Goal: Information Seeking & Learning: Learn about a topic

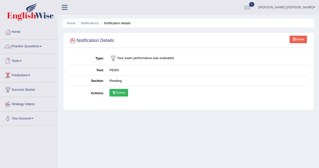
click at [18, 60] on link "Tests" at bounding box center [29, 60] width 58 height 13
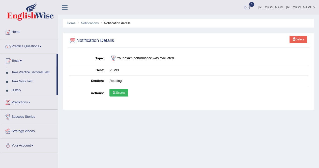
click at [18, 60] on link "Tests" at bounding box center [28, 60] width 56 height 13
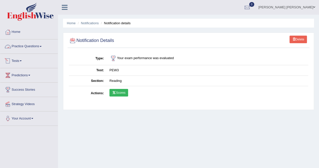
click at [29, 47] on link "Practice Questions" at bounding box center [29, 45] width 58 height 13
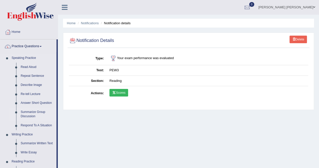
click at [32, 116] on link "Summarize Group Discussion" at bounding box center [37, 113] width 38 height 13
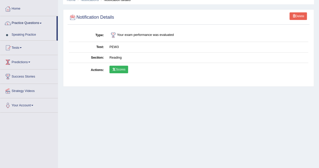
scroll to position [48, 0]
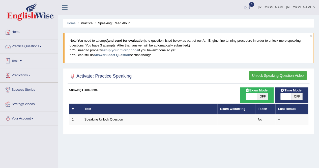
click at [35, 47] on link "Practice Questions" at bounding box center [29, 45] width 58 height 13
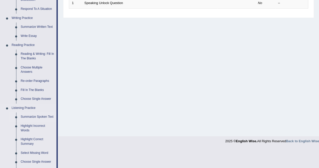
scroll to position [117, 0]
click at [33, 115] on link "Summarize Spoken Text" at bounding box center [37, 116] width 38 height 9
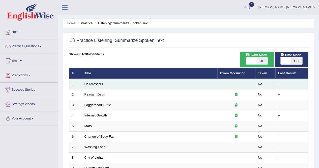
click at [137, 85] on td "Hairdressers" at bounding box center [150, 84] width 136 height 11
click at [94, 83] on link "Hairdressers" at bounding box center [93, 84] width 19 height 4
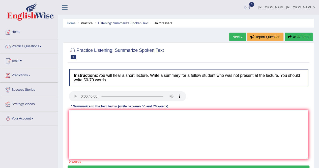
scroll to position [0, 0]
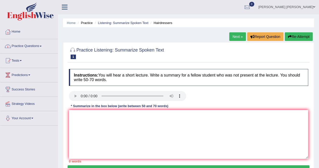
click at [19, 45] on link "Practice Questions" at bounding box center [29, 45] width 58 height 13
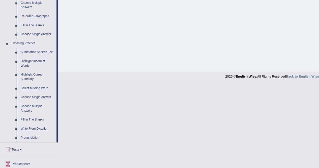
scroll to position [181, 0]
click at [23, 63] on link "Highlight Incorrect Words" at bounding box center [37, 63] width 38 height 13
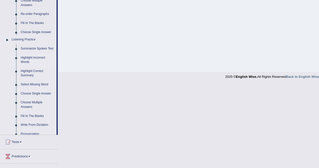
scroll to position [97, 0]
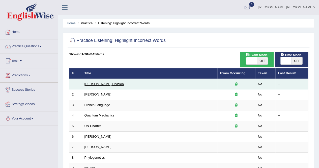
click at [94, 82] on link "[PERSON_NAME] Division" at bounding box center [103, 84] width 39 height 4
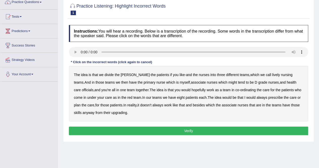
scroll to position [29, 0]
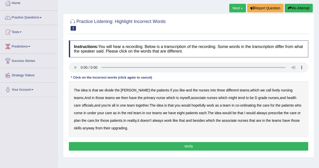
click at [272, 90] on b "lively" at bounding box center [276, 90] width 8 height 4
click at [93, 103] on b "officials" at bounding box center [88, 105] width 12 height 4
click at [111, 129] on b "upgrading" at bounding box center [119, 128] width 16 height 4
click at [183, 149] on button "Verify" at bounding box center [188, 146] width 239 height 9
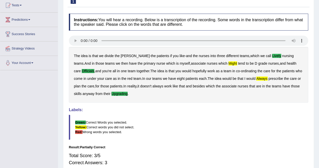
scroll to position [0, 0]
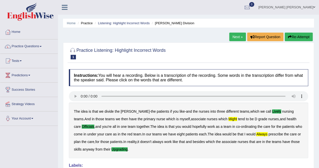
click at [235, 36] on link "Next »" at bounding box center [237, 37] width 17 height 9
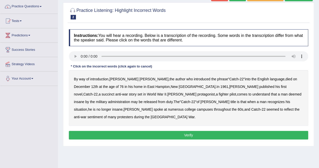
click at [115, 92] on b "succinct" at bounding box center [108, 94] width 13 height 4
click at [107, 100] on b "military" at bounding box center [101, 102] width 11 height 4
click at [130, 100] on b "administration" at bounding box center [119, 102] width 22 height 4
click at [107, 100] on b "military" at bounding box center [101, 102] width 11 height 4
click at [87, 107] on b "situation" at bounding box center [80, 109] width 13 height 4
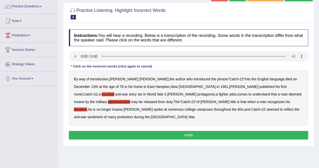
click at [284, 109] on b "reflect" at bounding box center [289, 109] width 10 height 4
click at [190, 131] on button "Verify" at bounding box center [188, 135] width 239 height 9
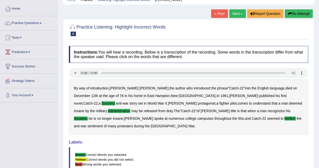
scroll to position [23, 0]
click at [234, 15] on link "Next »" at bounding box center [237, 14] width 17 height 9
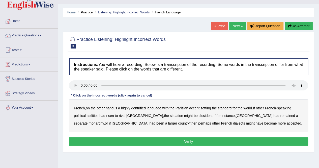
scroll to position [11, 0]
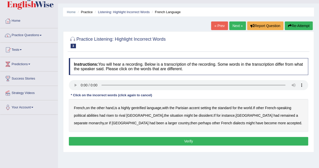
click at [144, 107] on b "gentrified" at bounding box center [138, 108] width 15 height 4
click at [92, 115] on b "abilities" at bounding box center [93, 115] width 12 height 4
click at [199, 116] on b "dissident" at bounding box center [206, 115] width 14 height 4
click at [104, 121] on b "monarchy" at bounding box center [96, 123] width 15 height 4
click at [189, 138] on button "Verify" at bounding box center [188, 141] width 239 height 9
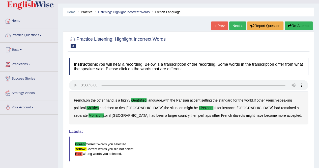
click at [234, 26] on link "Next »" at bounding box center [237, 25] width 17 height 9
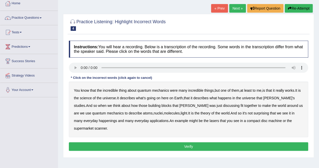
scroll to position [29, 0]
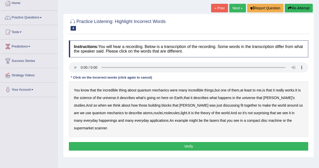
click at [91, 98] on b "science" at bounding box center [86, 98] width 12 height 4
click at [161, 105] on b "blocks" at bounding box center [166, 105] width 10 height 4
click at [295, 8] on button "Re-Attempt" at bounding box center [299, 8] width 28 height 9
click at [90, 97] on b "science" at bounding box center [86, 98] width 12 height 4
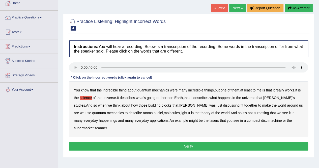
click at [99, 119] on b "happenings" at bounding box center [108, 120] width 18 height 4
click at [261, 120] on b "disc" at bounding box center [264, 120] width 6 height 4
click at [268, 120] on b "machine" at bounding box center [274, 120] width 13 height 4
click at [261, 121] on b "disc" at bounding box center [264, 120] width 6 height 4
click at [204, 142] on button "Verify" at bounding box center [188, 146] width 239 height 9
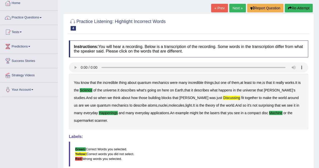
click at [235, 9] on link "Next »" at bounding box center [237, 8] width 17 height 9
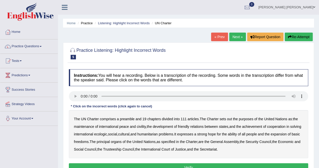
click at [229, 119] on b "out" at bounding box center [229, 119] width 5 height 4
click at [142, 127] on b "civility" at bounding box center [141, 126] width 9 height 4
click at [107, 134] on b "ecologic" at bounding box center [100, 134] width 13 height 4
click at [237, 133] on b "ability" at bounding box center [232, 134] width 9 height 4
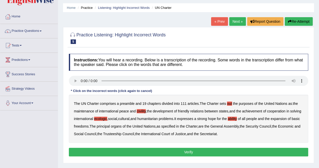
scroll to position [16, 0]
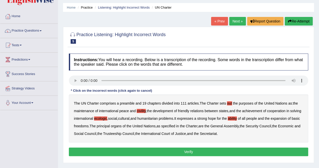
click at [188, 152] on button "Verify" at bounding box center [188, 151] width 239 height 9
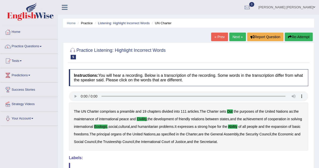
scroll to position [1, 0]
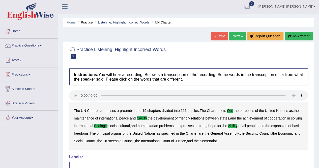
click at [236, 36] on link "Next »" at bounding box center [237, 36] width 17 height 9
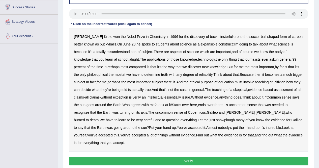
scroll to position [79, 0]
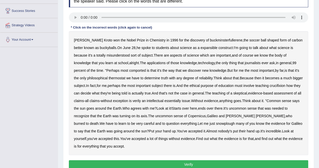
click at [201, 48] on b "expansible" at bounding box center [209, 48] width 17 height 4
click at [129, 69] on b "comported" at bounding box center [137, 70] width 17 height 4
click at [109, 78] on b "thermostat" at bounding box center [117, 78] width 17 height 4
click at [141, 100] on b "verily" at bounding box center [137, 101] width 8 height 4
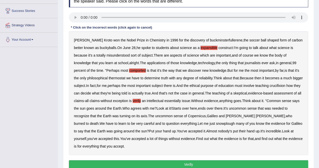
click at [216, 123] on b "snowplough" at bounding box center [225, 123] width 19 height 4
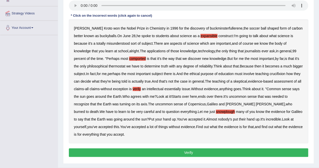
scroll to position [91, 0]
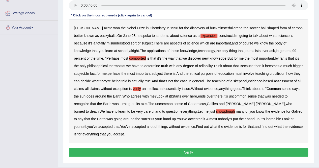
click at [168, 150] on button "Verify" at bounding box center [188, 152] width 239 height 9
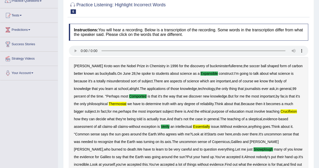
scroll to position [0, 0]
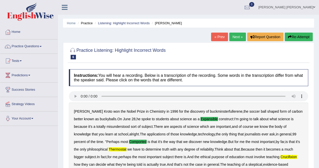
click at [236, 38] on link "Next »" at bounding box center [237, 37] width 17 height 9
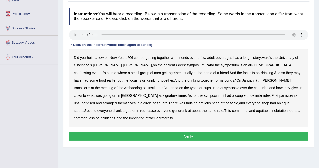
scroll to position [62, 0]
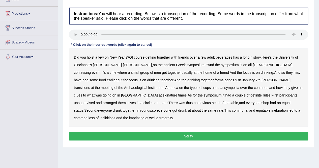
click at [91, 70] on b "confessing" at bounding box center [82, 72] width 17 height 4
click at [90, 86] on b "transitions" at bounding box center [82, 88] width 16 height 4
click at [177, 93] on b "signature" at bounding box center [170, 95] width 15 height 4
click at [95, 101] on b "unsupervised" at bounding box center [84, 103] width 21 height 4
click at [145, 116] on b "imprinting" at bounding box center [136, 118] width 15 height 4
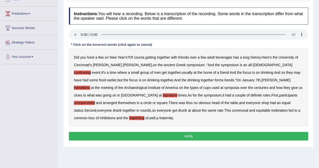
click at [212, 132] on button "Verify" at bounding box center [188, 136] width 239 height 9
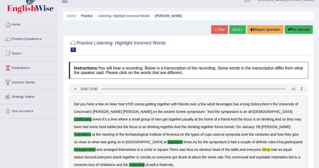
scroll to position [8, 0]
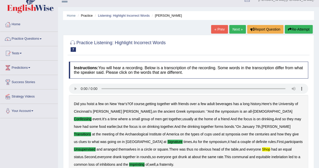
click at [234, 30] on link "Next »" at bounding box center [237, 29] width 17 height 9
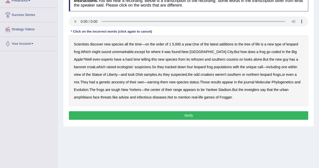
scroll to position [46, 0]
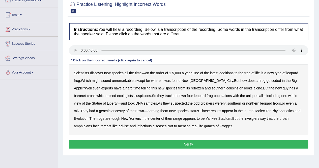
click at [271, 80] on b "coded" at bounding box center [276, 80] width 10 height 4
click at [191, 87] on b "refrozen" at bounding box center [197, 88] width 13 height 4
click at [86, 94] on b "baronet" at bounding box center [80, 96] width 12 height 4
click at [244, 118] on b "inveiglers" at bounding box center [251, 118] width 15 height 4
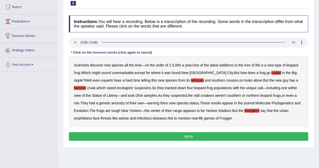
scroll to position [54, 0]
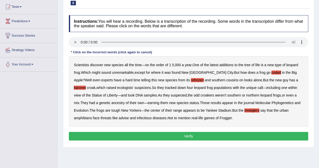
click at [188, 133] on button "Verify" at bounding box center [188, 136] width 239 height 9
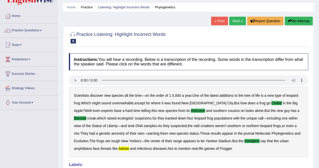
scroll to position [0, 0]
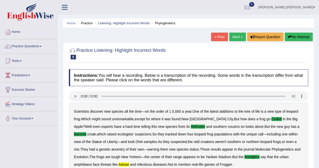
click at [232, 37] on link "Next »" at bounding box center [237, 37] width 17 height 9
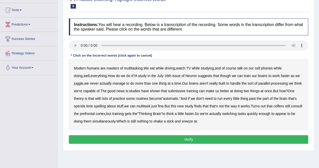
scroll to position [51, 0]
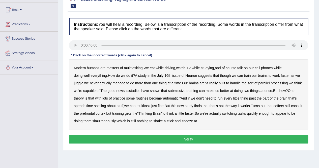
click at [236, 68] on b "course" at bounding box center [231, 68] width 11 height 4
click at [172, 75] on b "issue" at bounding box center [176, 75] width 8 height 4
click at [173, 90] on b "submissive" at bounding box center [176, 91] width 17 height 4
click at [273, 105] on b "coffers" at bounding box center [278, 106] width 11 height 4
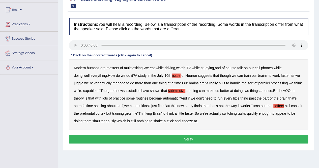
click at [188, 136] on button "Verify" at bounding box center [188, 139] width 239 height 9
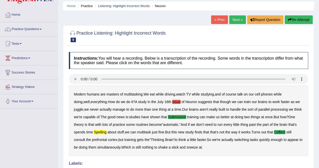
scroll to position [17, 0]
click at [235, 19] on link "Next »" at bounding box center [237, 20] width 17 height 9
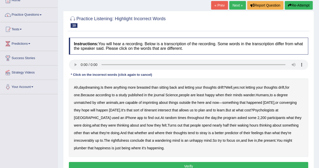
scroll to position [31, 0]
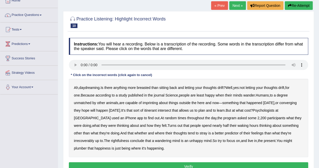
click at [144, 89] on b "breasted" at bounding box center [144, 88] width 14 height 4
click at [143, 102] on b "imprinting" at bounding box center [150, 103] width 15 height 4
click at [279, 103] on b "converging" at bounding box center [287, 103] width 17 height 4
click at [94, 138] on b "irrecoverably" at bounding box center [84, 140] width 20 height 4
click at [87, 146] on b "plumber" at bounding box center [80, 148] width 13 height 4
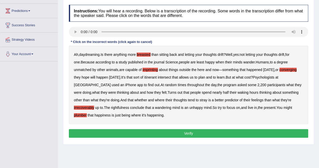
scroll to position [66, 0]
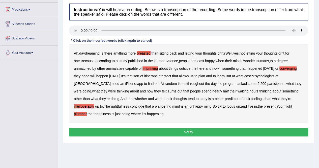
click at [225, 131] on button "Verify" at bounding box center [188, 132] width 239 height 9
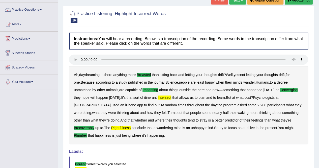
scroll to position [0, 0]
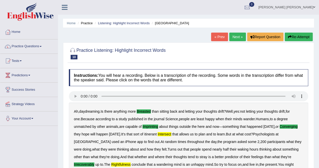
click at [237, 38] on link "Next »" at bounding box center [237, 37] width 17 height 9
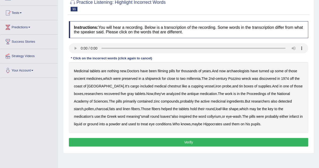
scroll to position [50, 0]
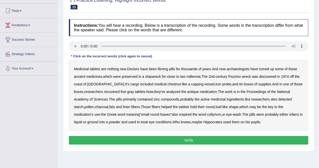
click at [165, 68] on b "filming" at bounding box center [163, 69] width 10 height 4
click at [167, 83] on b "chestnut" at bounding box center [173, 84] width 13 height 4
click at [289, 114] on b "infarct" at bounding box center [294, 114] width 10 height 4
click at [203, 137] on button "Verify" at bounding box center [188, 140] width 239 height 9
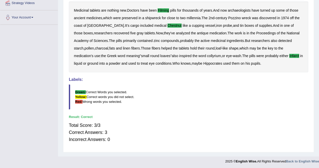
scroll to position [0, 0]
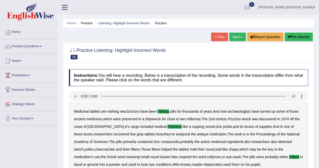
click at [234, 37] on link "Next »" at bounding box center [237, 37] width 17 height 9
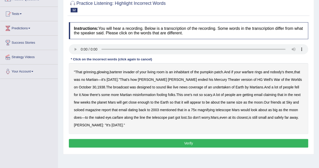
scroll to position [47, 0]
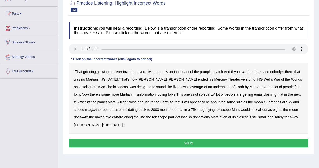
click at [118, 70] on b "barterer" at bounding box center [116, 72] width 12 height 4
click at [246, 71] on b "warfare" at bounding box center [248, 72] width 12 height 4
click at [76, 109] on b "soloed" at bounding box center [79, 109] width 10 height 4
click at [123, 117] on b "carfare" at bounding box center [117, 117] width 11 height 4
click at [193, 144] on button "Verify" at bounding box center [188, 142] width 239 height 9
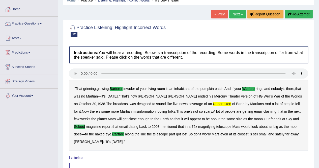
scroll to position [0, 0]
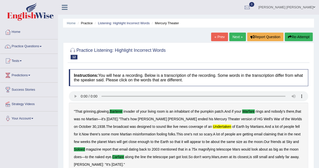
click at [235, 37] on link "Next »" at bounding box center [237, 37] width 17 height 9
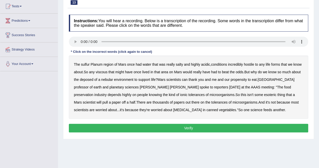
scroll to position [58, 0]
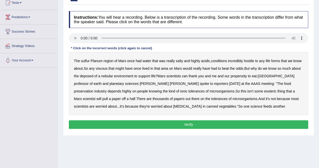
click at [84, 60] on b "sulfur" at bounding box center [85, 61] width 9 height 4
click at [103, 67] on b "viscous" at bounding box center [102, 68] width 12 height 4
click at [89, 76] on b "deposed" at bounding box center [87, 76] width 14 height 4
click at [138, 104] on b "because" at bounding box center [131, 106] width 13 height 4
click at [163, 122] on button "Verify" at bounding box center [188, 124] width 239 height 9
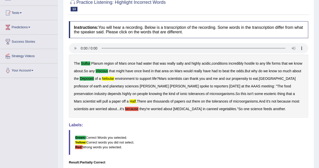
scroll to position [27, 0]
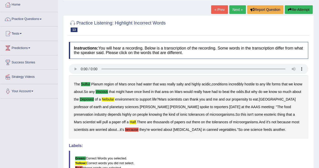
click at [233, 10] on link "Next »" at bounding box center [237, 9] width 17 height 9
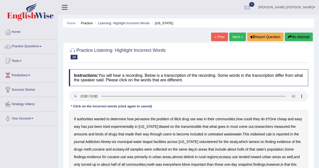
scroll to position [66, 0]
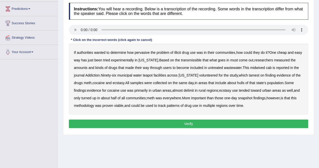
click at [195, 58] on b "transmissible" at bounding box center [191, 60] width 21 height 4
click at [253, 67] on b "midwived" at bounding box center [257, 68] width 15 height 4
click at [149, 75] on b "teapot" at bounding box center [148, 75] width 10 height 4
click at [244, 81] on b "hulls" at bounding box center [240, 83] width 7 height 4
click at [188, 90] on b "delimit" at bounding box center [189, 90] width 10 height 4
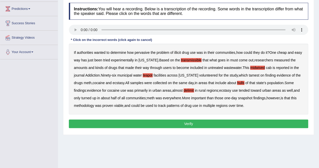
click at [185, 122] on button "Verify" at bounding box center [188, 123] width 239 height 9
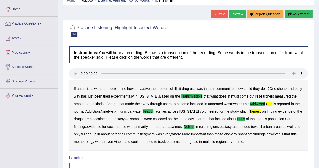
scroll to position [22, 0]
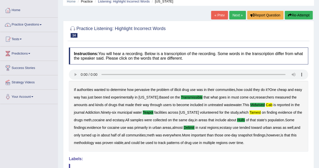
click at [234, 16] on link "Next »" at bounding box center [237, 15] width 17 height 9
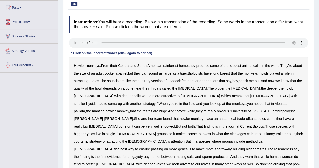
scroll to position [53, 0]
click at [230, 73] on b "barest" at bounding box center [225, 73] width 10 height 4
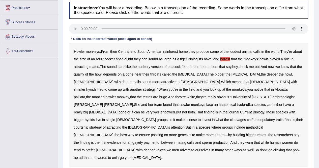
scroll to position [68, 0]
click at [230, 117] on b "cleavages" at bounding box center [238, 119] width 16 height 4
click at [246, 125] on b "methodical" at bounding box center [254, 127] width 17 height 4
click at [143, 140] on b "gayety" at bounding box center [137, 142] width 10 height 4
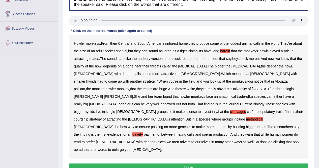
scroll to position [76, 0]
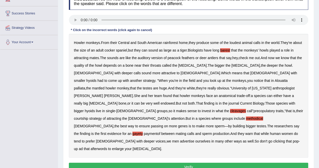
click at [107, 147] on b "afterwords" at bounding box center [99, 149] width 16 height 4
click at [191, 162] on button "Verify" at bounding box center [188, 166] width 239 height 9
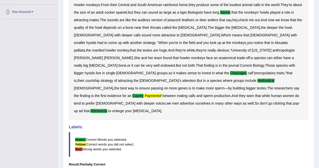
scroll to position [139, 0]
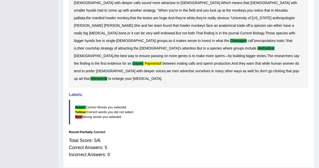
click at [241, 92] on div "Labels: Green: Correct Words you selected. Yellow: Correct words you did not se…" at bounding box center [188, 108] width 239 height 32
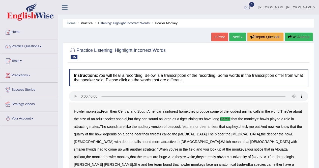
click at [236, 35] on link "Next »" at bounding box center [237, 37] width 17 height 9
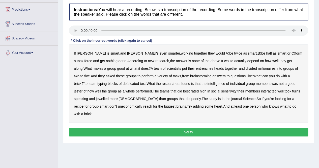
scroll to position [42, 0]
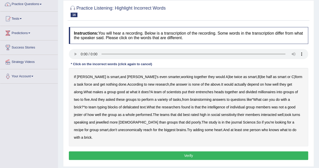
click at [196, 91] on b "entrenches" at bounding box center [204, 92] width 17 height 4
click at [258, 91] on b "millionaires" at bounding box center [267, 92] width 18 height 4
click at [190, 99] on b "brainstorming" at bounding box center [200, 99] width 21 height 4
click at [123, 107] on b "defalcated" at bounding box center [131, 107] width 16 height 4
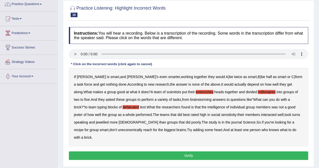
click at [82, 112] on b "jester" at bounding box center [78, 114] width 9 height 4
click at [96, 122] on b "jewelled" at bounding box center [102, 122] width 13 height 4
click at [118, 128] on b "uneconomically" at bounding box center [130, 130] width 24 height 4
click at [209, 151] on button "Verify" at bounding box center [188, 155] width 239 height 9
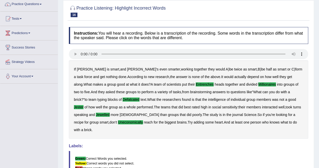
scroll to position [0, 0]
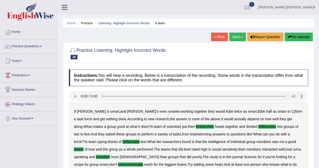
click at [237, 37] on link "Next »" at bounding box center [237, 37] width 17 height 9
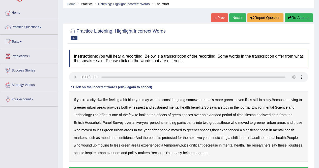
scroll to position [19, 0]
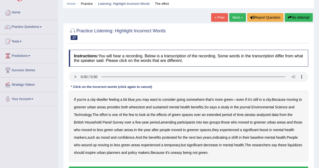
click at [141, 106] on b "wheeziest" at bounding box center [137, 107] width 16 height 4
click at [250, 114] on b "siestas" at bounding box center [249, 114] width 11 height 4
click at [175, 123] on b "amending" at bounding box center [169, 122] width 16 height 4
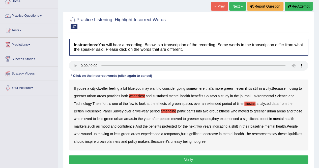
scroll to position [31, 0]
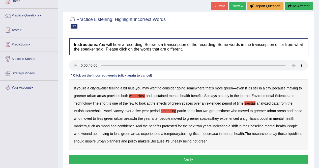
click at [288, 135] on b "liquidizes" at bounding box center [295, 133] width 15 height 4
click at [203, 155] on button "Verify" at bounding box center [188, 159] width 239 height 9
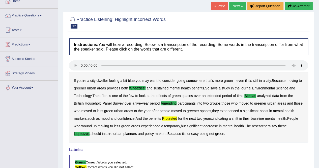
click at [234, 6] on link "Next »" at bounding box center [237, 6] width 17 height 9
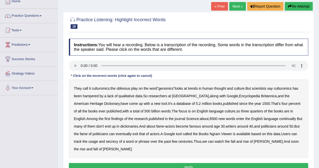
scroll to position [57, 0]
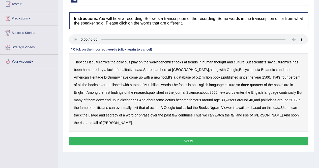
click at [279, 91] on b "continually" at bounding box center [287, 92] width 17 height 4
click at [133, 107] on b "exit" at bounding box center [136, 107] width 6 height 4
click at [210, 107] on b "Ngram" at bounding box center [215, 107] width 11 height 4
click at [106, 115] on b "secrecy" at bounding box center [112, 115] width 12 height 4
click at [133, 107] on b "exit" at bounding box center [136, 107] width 6 height 4
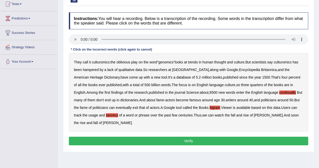
click at [178, 139] on button "Verify" at bounding box center [188, 140] width 239 height 9
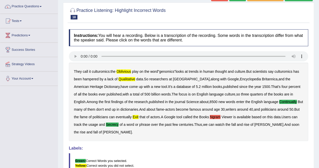
scroll to position [0, 0]
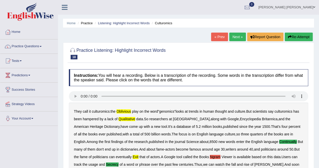
click at [235, 36] on link "Next »" at bounding box center [237, 37] width 17 height 9
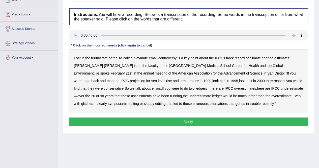
scroll to position [62, 0]
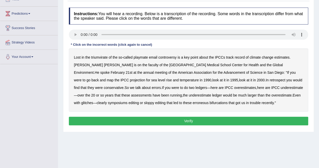
click at [98, 56] on b "triumvirate" at bounding box center [99, 57] width 16 height 4
click at [143, 57] on b "playmate" at bounding box center [141, 57] width 14 height 4
click at [99, 55] on b "triumvirate" at bounding box center [99, 57] width 16 height 4
click at [271, 95] on b "overestimate" at bounding box center [281, 95] width 20 height 4
click at [210, 103] on b "bifurcations" at bounding box center [219, 103] width 18 height 4
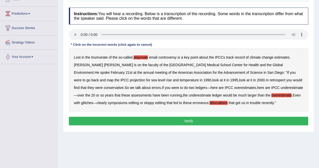
click at [181, 122] on button "Verify" at bounding box center [188, 121] width 239 height 9
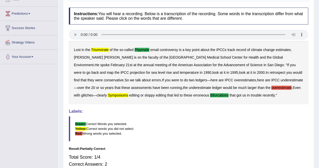
scroll to position [20, 0]
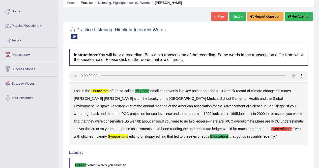
click at [236, 16] on link "Next »" at bounding box center [237, 16] width 17 height 9
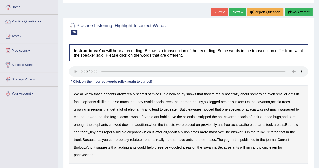
scroll to position [34, 0]
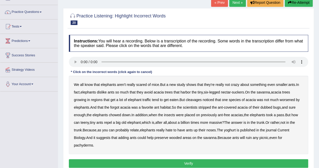
click at [197, 98] on b "cleavages" at bounding box center [194, 100] width 16 height 4
click at [286, 100] on b "worsened" at bounding box center [287, 100] width 15 height 4
click at [235, 129] on b "yoghurt" at bounding box center [230, 130] width 12 height 4
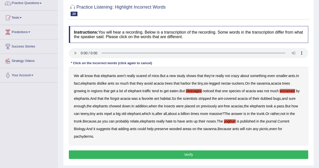
scroll to position [43, 0]
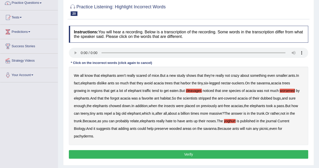
click at [185, 150] on button "Verify" at bounding box center [188, 154] width 239 height 9
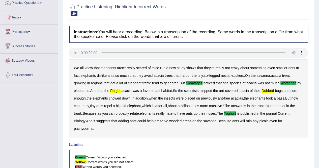
scroll to position [0, 0]
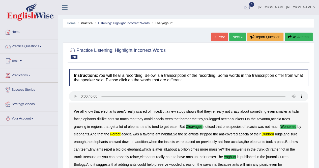
click at [237, 36] on link "Next »" at bounding box center [237, 37] width 17 height 9
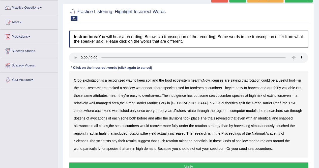
scroll to position [41, 0]
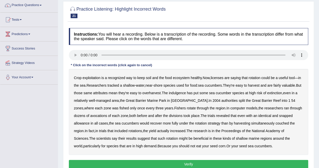
click at [217, 77] on b "licenses" at bounding box center [217, 78] width 13 height 4
click at [185, 91] on b "indulgence" at bounding box center [177, 93] width 17 height 4
click at [90, 115] on b "avocations" at bounding box center [98, 116] width 17 height 4
click at [279, 116] on b "snapped" at bounding box center [286, 116] width 14 height 4
click at [275, 123] on b "couched" at bounding box center [281, 123] width 13 height 4
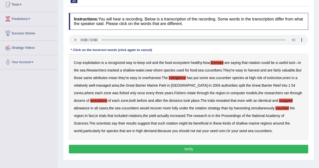
scroll to position [60, 0]
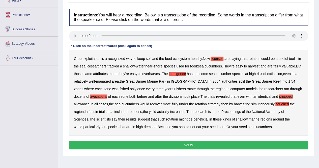
click at [203, 145] on button "Verify" at bounding box center [188, 144] width 239 height 9
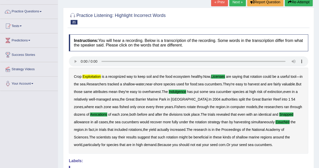
scroll to position [31, 0]
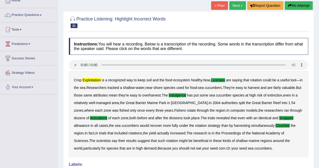
click at [236, 5] on link "Next »" at bounding box center [237, 5] width 17 height 9
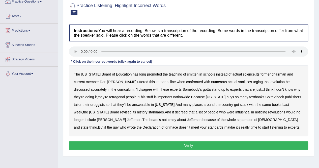
scroll to position [44, 0]
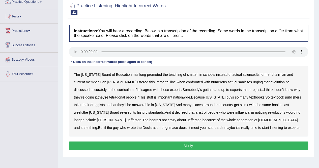
click at [77, 75] on b "The" at bounding box center [77, 74] width 6 height 4
click at [238, 82] on b "sanitises" at bounding box center [245, 82] width 14 height 4
click at [109, 96] on b "tetragonal" at bounding box center [117, 97] width 16 height 4
click at [105, 103] on b "druggists" at bounding box center [97, 105] width 14 height 4
click at [132, 105] on b "answerable" at bounding box center [141, 105] width 18 height 4
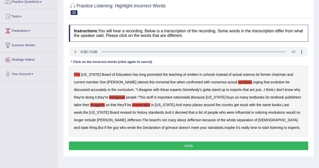
click at [255, 112] on b "noticing" at bounding box center [261, 112] width 12 height 4
click at [178, 125] on b "grimace" at bounding box center [171, 127] width 13 height 4
click at [78, 73] on b "The" at bounding box center [77, 74] width 6 height 4
click at [188, 144] on button "Verify" at bounding box center [188, 145] width 239 height 9
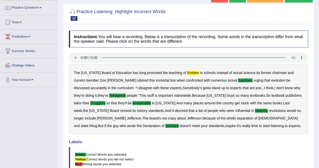
scroll to position [0, 0]
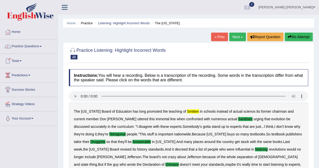
click at [28, 46] on link "Practice Questions" at bounding box center [29, 45] width 58 height 13
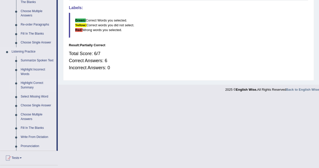
scroll to position [173, 0]
click at [28, 96] on link "Select Missing Word" at bounding box center [37, 96] width 38 height 9
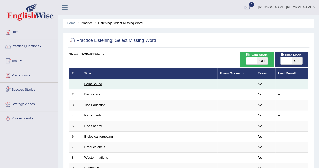
click at [93, 83] on link "Faint Sound" at bounding box center [93, 84] width 18 height 4
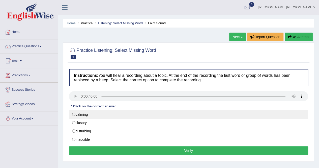
click at [90, 113] on label "calming" at bounding box center [188, 114] width 239 height 9
radio input "true"
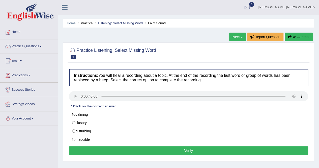
click at [167, 151] on button "Verify" at bounding box center [188, 150] width 239 height 9
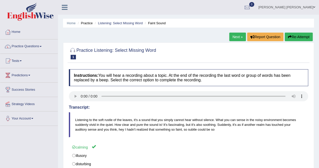
click at [235, 36] on link "Next »" at bounding box center [237, 37] width 17 height 9
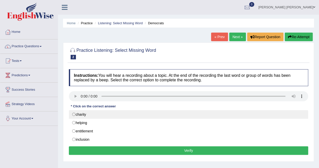
click at [92, 114] on label "charity" at bounding box center [188, 114] width 239 height 9
radio input "true"
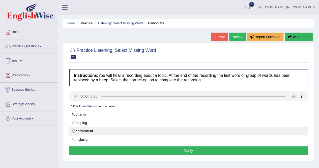
click at [94, 130] on label "entitlement" at bounding box center [188, 131] width 239 height 9
radio input "true"
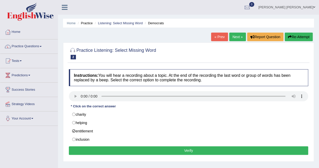
click at [174, 152] on button "Verify" at bounding box center [188, 150] width 239 height 9
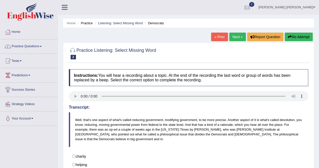
click at [237, 36] on link "Next »" at bounding box center [237, 37] width 17 height 9
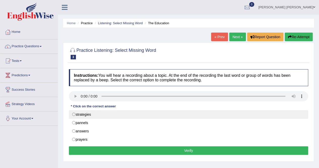
click at [81, 114] on label "strategies" at bounding box center [188, 114] width 239 height 9
radio input "true"
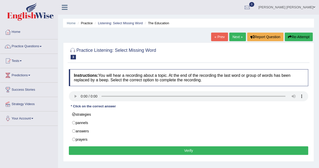
click at [157, 147] on button "Verify" at bounding box center [188, 150] width 239 height 9
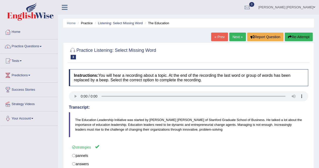
click at [237, 37] on link "Next »" at bounding box center [237, 37] width 17 height 9
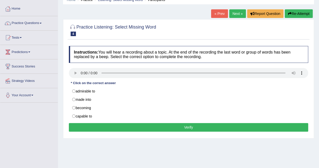
scroll to position [24, 0]
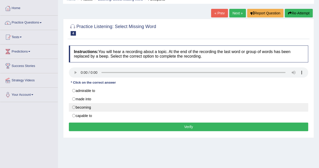
click at [120, 104] on label "becoming" at bounding box center [188, 107] width 239 height 9
radio input "true"
click at [96, 106] on label "becoming" at bounding box center [188, 107] width 239 height 9
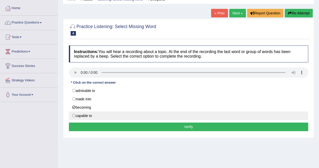
click at [88, 114] on label "capable to" at bounding box center [188, 115] width 239 height 9
radio input "true"
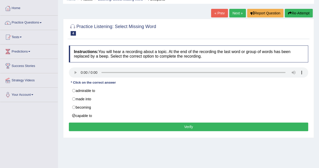
click at [178, 124] on button "Verify" at bounding box center [188, 126] width 239 height 9
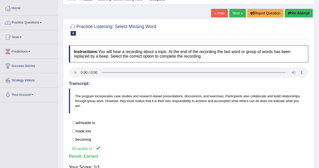
click at [234, 15] on link "Next »" at bounding box center [237, 13] width 17 height 9
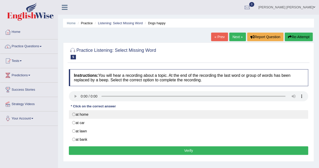
click at [97, 113] on label "at home" at bounding box center [188, 114] width 239 height 9
radio input "true"
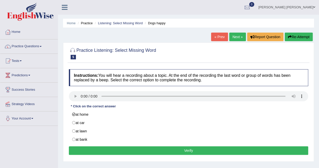
click at [191, 146] on button "Verify" at bounding box center [188, 150] width 239 height 9
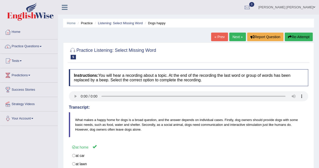
click at [234, 34] on link "Next »" at bounding box center [237, 37] width 17 height 9
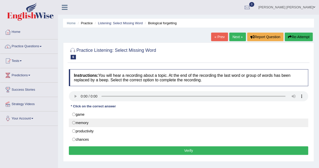
click at [92, 124] on label "memory" at bounding box center [188, 122] width 239 height 9
radio input "true"
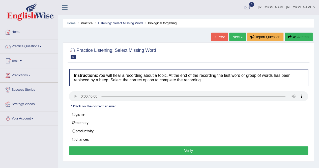
click at [189, 149] on button "Verify" at bounding box center [188, 150] width 239 height 9
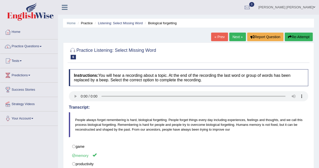
click at [236, 34] on link "Next »" at bounding box center [237, 37] width 17 height 9
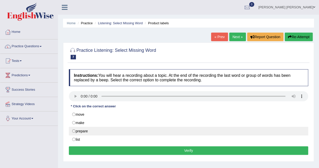
click at [94, 128] on label "prepare" at bounding box center [188, 131] width 239 height 9
radio input "true"
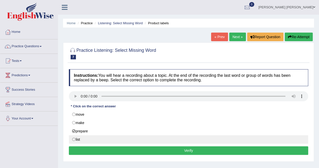
click at [89, 137] on label "list" at bounding box center [188, 139] width 239 height 9
radio input "true"
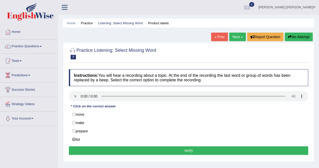
click at [170, 150] on button "Verify" at bounding box center [188, 150] width 239 height 9
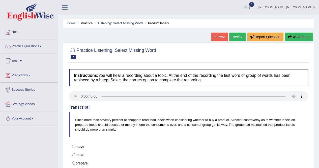
click at [232, 39] on link "Next »" at bounding box center [237, 37] width 17 height 9
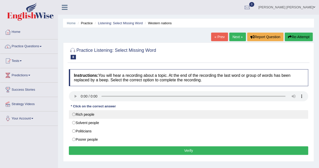
click at [94, 115] on label "Rich people" at bounding box center [188, 114] width 239 height 9
radio input "true"
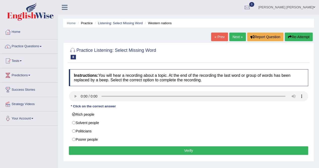
click at [177, 150] on button "Verify" at bounding box center [188, 150] width 239 height 9
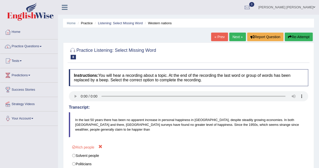
click at [233, 37] on link "Next »" at bounding box center [237, 37] width 17 height 9
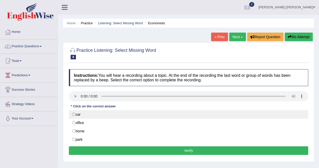
click at [112, 115] on label "car" at bounding box center [188, 114] width 239 height 9
radio input "true"
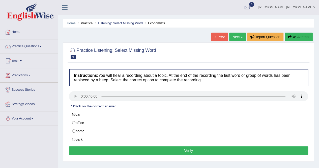
click at [181, 152] on button "Verify" at bounding box center [188, 150] width 239 height 9
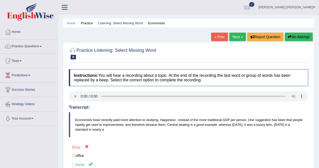
click at [235, 37] on link "Next »" at bounding box center [237, 37] width 17 height 9
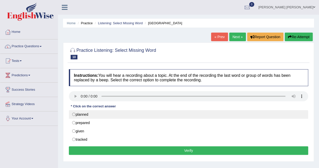
click at [87, 116] on label "planned" at bounding box center [188, 114] width 239 height 9
radio input "true"
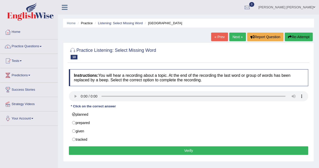
click at [193, 148] on button "Verify" at bounding box center [188, 150] width 239 height 9
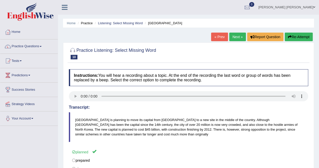
click at [239, 35] on link "Next »" at bounding box center [237, 37] width 17 height 9
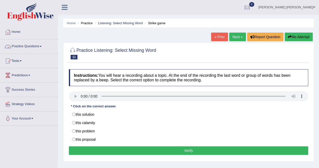
click at [27, 46] on link "Practice Questions" at bounding box center [29, 45] width 58 height 13
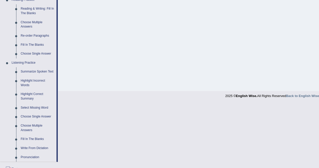
scroll to position [162, 0]
click at [27, 94] on link "Highlight Correct Summary" at bounding box center [37, 95] width 38 height 13
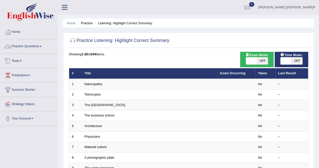
click at [31, 47] on link "Practice Questions" at bounding box center [29, 45] width 58 height 13
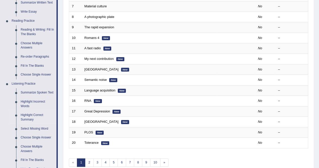
scroll to position [141, 0]
click at [36, 138] on link "Choose Single Answer" at bounding box center [37, 137] width 38 height 9
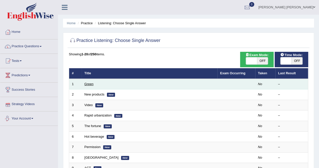
click at [88, 82] on link "Green" at bounding box center [88, 84] width 9 height 4
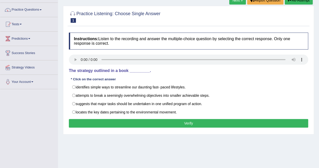
scroll to position [41, 0]
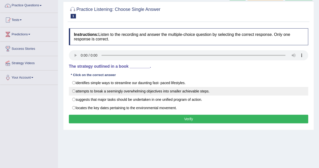
click at [117, 88] on label "attempts to break a seemingly overwhelming objectives into smaller achievable s…" at bounding box center [188, 91] width 239 height 9
radio input "true"
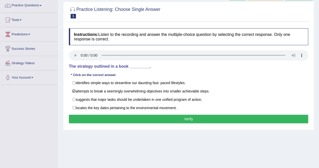
click at [169, 119] on button "Verify" at bounding box center [188, 119] width 239 height 9
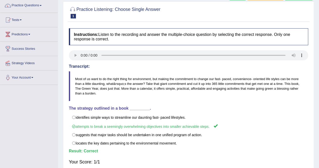
scroll to position [0, 0]
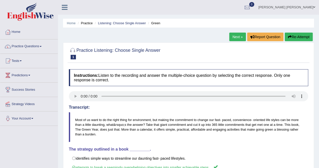
click at [235, 36] on link "Next »" at bounding box center [237, 37] width 17 height 9
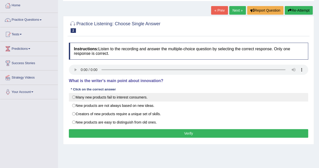
scroll to position [27, 0]
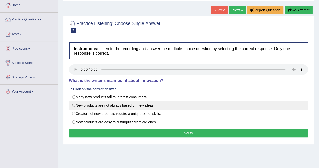
drag, startPoint x: 137, startPoint y: 116, endPoint x: 132, endPoint y: 108, distance: 9.1
click at [132, 108] on div "Many new products fail to interest consumers. New products are not always based…" at bounding box center [188, 110] width 239 height 34
click at [132, 108] on label "New products are not always based on new ideas." at bounding box center [188, 105] width 239 height 9
radio input "true"
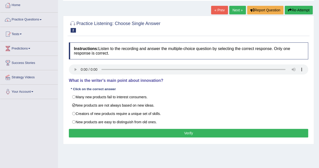
click at [199, 132] on button "Verify" at bounding box center [188, 133] width 239 height 9
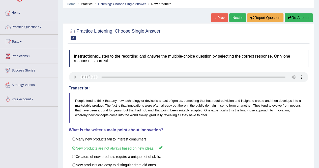
scroll to position [15, 0]
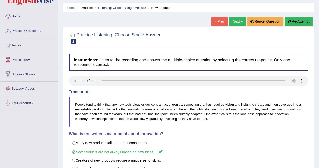
drag, startPoint x: 237, startPoint y: 26, endPoint x: 234, endPoint y: 20, distance: 7.0
click at [234, 20] on div "« Prev Next » Report Question Re-Attempt" at bounding box center [262, 22] width 103 height 10
click at [234, 20] on link "Next »" at bounding box center [237, 21] width 17 height 9
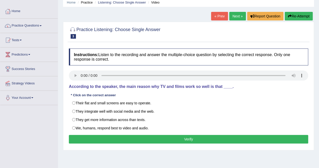
scroll to position [21, 0]
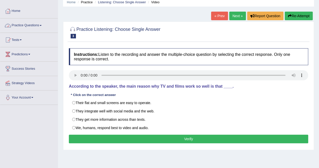
click at [33, 24] on link "Practice Questions" at bounding box center [29, 24] width 58 height 13
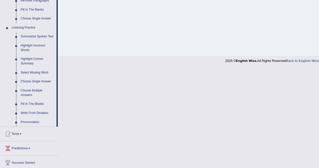
scroll to position [195, 0]
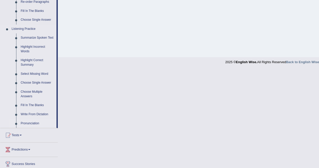
click at [32, 124] on link "Pronunciation" at bounding box center [37, 123] width 38 height 9
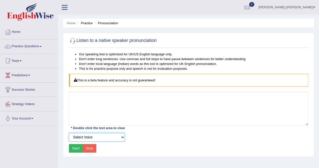
click at [105, 136] on select "Select Voice UK English [DEMOGRAPHIC_DATA] UK English [DEMOGRAPHIC_DATA]" at bounding box center [97, 137] width 56 height 9
click at [150, 135] on div "Select Voice UK English [DEMOGRAPHIC_DATA] UK English [DEMOGRAPHIC_DATA]" at bounding box center [188, 137] width 244 height 9
click at [118, 139] on select "Select Voice UK English [DEMOGRAPHIC_DATA] UK English [DEMOGRAPHIC_DATA]" at bounding box center [97, 137] width 56 height 9
select select "7"
click at [69, 133] on select "Select Voice UK English [DEMOGRAPHIC_DATA] UK English [DEMOGRAPHIC_DATA]" at bounding box center [97, 137] width 56 height 9
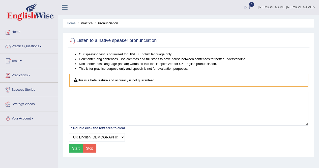
click at [77, 148] on button "Start" at bounding box center [76, 148] width 14 height 9
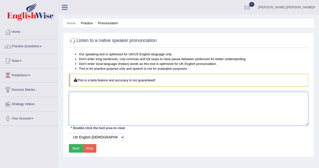
click at [88, 99] on textarea at bounding box center [188, 109] width 239 height 34
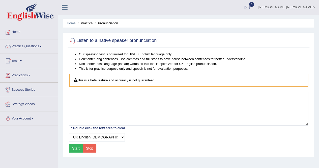
click at [74, 147] on button "Start" at bounding box center [76, 148] width 14 height 9
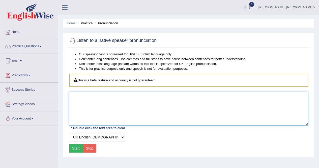
click at [75, 95] on textarea at bounding box center [188, 109] width 239 height 34
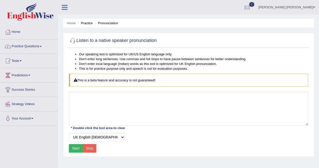
click at [76, 147] on button "Start" at bounding box center [76, 148] width 14 height 9
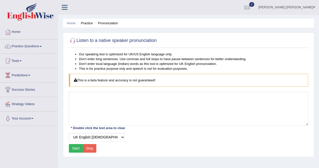
click at [76, 147] on button "Start" at bounding box center [76, 148] width 14 height 9
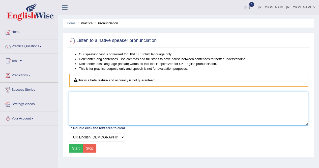
click at [98, 106] on textarea at bounding box center [188, 109] width 239 height 34
type textarea "n"
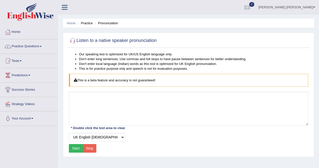
click at [76, 149] on button "Start" at bounding box center [76, 148] width 14 height 9
click at [89, 135] on select "Select Voice UK English Female UK English Male" at bounding box center [97, 137] width 56 height 9
select select "0"
click at [69, 133] on select "Select Voice UK English Female UK English Male" at bounding box center [97, 137] width 56 height 9
click at [87, 145] on button "Stop" at bounding box center [90, 148] width 14 height 9
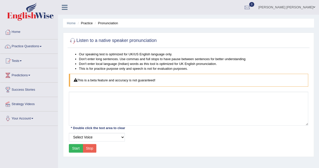
click at [78, 147] on button "Start" at bounding box center [76, 148] width 14 height 9
click at [29, 46] on link "Practice Questions" at bounding box center [29, 45] width 58 height 13
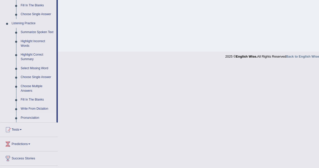
scroll to position [200, 0]
click at [31, 99] on link "Fill In The Blanks" at bounding box center [37, 100] width 38 height 9
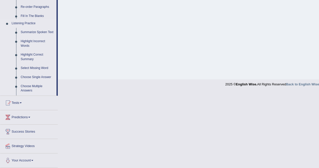
scroll to position [124, 0]
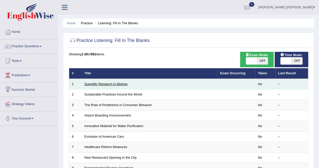
click at [94, 83] on link "Scientific Research in Biology" at bounding box center [105, 84] width 43 height 4
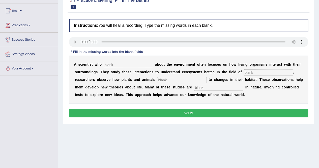
scroll to position [50, 0]
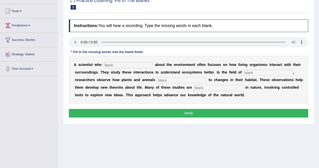
click at [137, 112] on button "Verify" at bounding box center [188, 113] width 239 height 9
click at [121, 66] on input "text" at bounding box center [128, 65] width 49 height 6
type input "cares"
click at [259, 72] on input "text" at bounding box center [268, 73] width 49 height 6
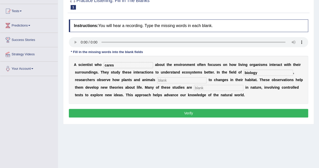
type input "biology"
click at [173, 80] on input "text" at bounding box center [181, 80] width 49 height 6
type input "responed"
click at [209, 89] on input "text" at bounding box center [218, 88] width 49 height 6
type input "experimental"
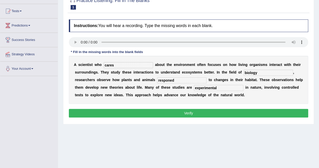
click at [193, 112] on button "Verify" at bounding box center [188, 113] width 239 height 9
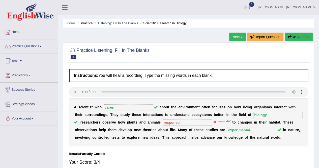
scroll to position [0, 0]
click at [235, 36] on link "Next »" at bounding box center [237, 36] width 17 height 9
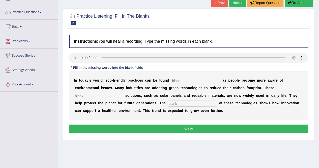
click at [184, 81] on input "text" at bounding box center [195, 81] width 49 height 6
type input "everywhere"
click at [93, 95] on input "text" at bounding box center [98, 96] width 49 height 6
type input "sustainable"
click at [187, 104] on input "text" at bounding box center [191, 103] width 49 height 6
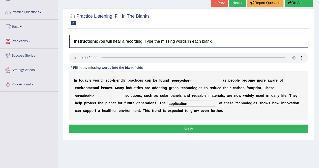
type input "application"
click at [179, 127] on button "Verify" at bounding box center [188, 128] width 239 height 9
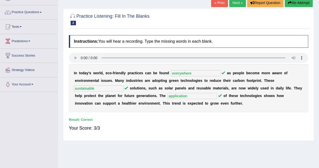
click at [238, 2] on link "Next »" at bounding box center [237, 2] width 17 height 9
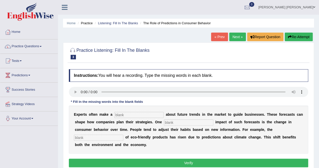
click at [133, 116] on input "text" at bounding box center [138, 115] width 49 height 6
type input "predection"
click at [184, 123] on input "text" at bounding box center [188, 122] width 49 height 6
type input "profound"
click at [107, 138] on input "text" at bounding box center [98, 137] width 49 height 6
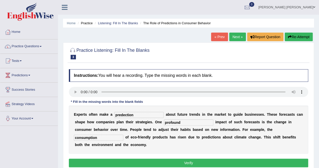
type input "consumption"
click at [125, 114] on input "predection" at bounding box center [138, 115] width 49 height 6
type input "prediction"
click at [183, 163] on button "Verify" at bounding box center [188, 162] width 239 height 9
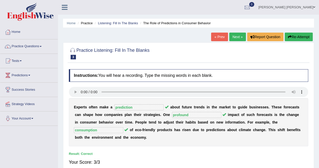
click at [236, 35] on link "Next »" at bounding box center [237, 37] width 17 height 9
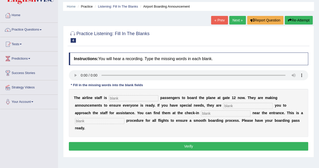
click at [120, 98] on input "text" at bounding box center [133, 98] width 49 height 6
type input "inviting"
click at [230, 105] on input "text" at bounding box center [247, 106] width 49 height 6
type input "requiring"
click at [227, 114] on input "text" at bounding box center [225, 113] width 49 height 6
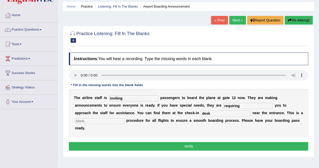
type input "desk"
click at [89, 121] on input "text" at bounding box center [99, 121] width 49 height 6
type input "regular"
click at [181, 145] on button "Verify" at bounding box center [188, 146] width 239 height 9
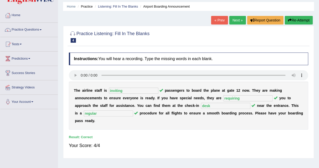
click at [234, 21] on link "Next »" at bounding box center [237, 20] width 17 height 9
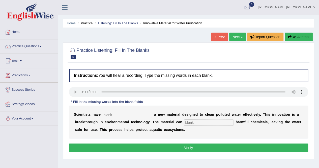
click at [119, 117] on input "text" at bounding box center [127, 115] width 49 height 6
type input "made"
click at [197, 122] on input "text" at bounding box center [208, 122] width 49 height 6
type input "absorb"
click at [191, 151] on button "Verify" at bounding box center [188, 147] width 239 height 9
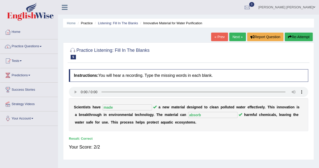
click at [232, 37] on link "Next »" at bounding box center [237, 37] width 17 height 9
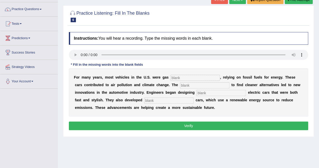
scroll to position [38, 0]
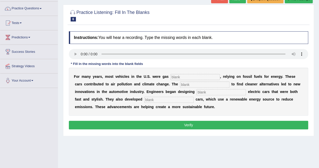
click at [175, 126] on button "Verify" at bounding box center [188, 125] width 239 height 9
click at [182, 76] on div "Instructions: You will hear a recording. Type the missing words in each blank. …" at bounding box center [189, 81] width 242 height 104
drag, startPoint x: 185, startPoint y: 73, endPoint x: 184, endPoint y: 76, distance: 3.1
click at [184, 76] on input "text" at bounding box center [195, 77] width 49 height 6
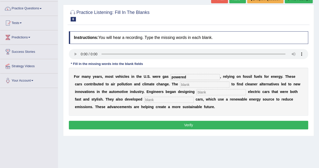
type input "powered"
click at [189, 85] on input "text" at bounding box center [204, 84] width 49 height 6
type input "urgrncy"
click at [207, 93] on input "text" at bounding box center [220, 92] width 49 height 6
type input "sleek"
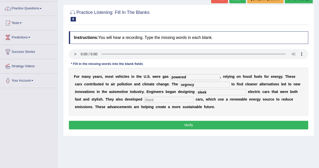
click at [160, 100] on input "text" at bounding box center [168, 100] width 49 height 6
type input "hydrogen"
click at [187, 84] on input "urgrncy" at bounding box center [204, 84] width 49 height 6
type input "urgency"
click at [195, 123] on button "Verify" at bounding box center [188, 125] width 239 height 9
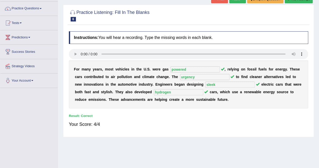
scroll to position [0, 0]
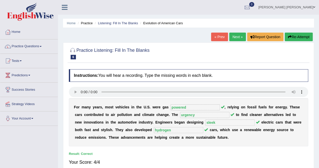
click at [32, 45] on link "Practice Questions" at bounding box center [29, 45] width 58 height 13
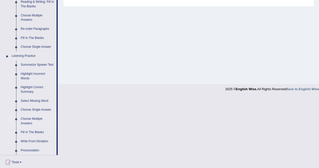
scroll to position [169, 0]
click at [33, 118] on link "Choose Multiple Answers" at bounding box center [37, 120] width 38 height 13
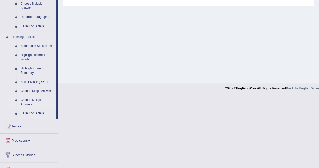
scroll to position [139, 0]
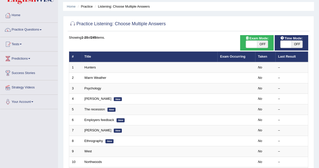
scroll to position [16, 0]
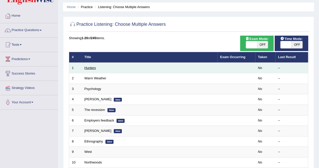
click at [92, 66] on link "Hunters" at bounding box center [90, 68] width 12 height 4
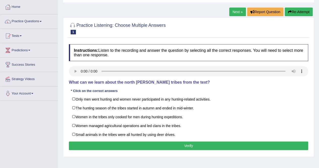
scroll to position [25, 0]
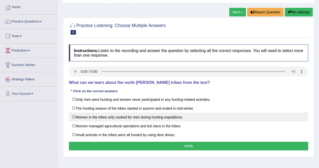
click at [75, 116] on label "Women in the tribes only cooked for men during hunting expeditions." at bounding box center [188, 116] width 239 height 9
checkbox input "true"
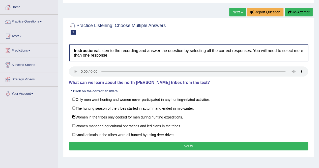
click at [188, 146] on button "Verify" at bounding box center [188, 146] width 239 height 9
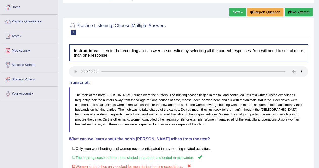
click at [142, 104] on blockquote "The men of the north woods tribes were the hunters. The hunting season began in…" at bounding box center [188, 109] width 239 height 44
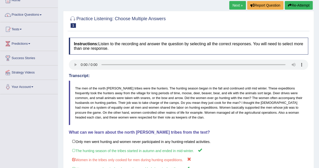
scroll to position [29, 0]
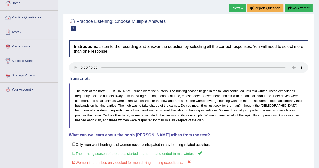
click at [27, 15] on link "Practice Questions" at bounding box center [29, 17] width 58 height 13
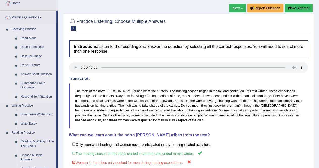
click at [33, 97] on link "Respond To A Situation" at bounding box center [37, 96] width 38 height 9
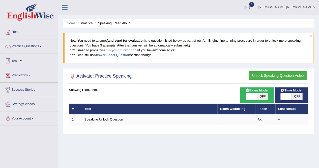
click at [140, 89] on div "Showing 1-1 of 1 item." at bounding box center [188, 89] width 239 height 5
